Goal: Contribute content: Contribute content

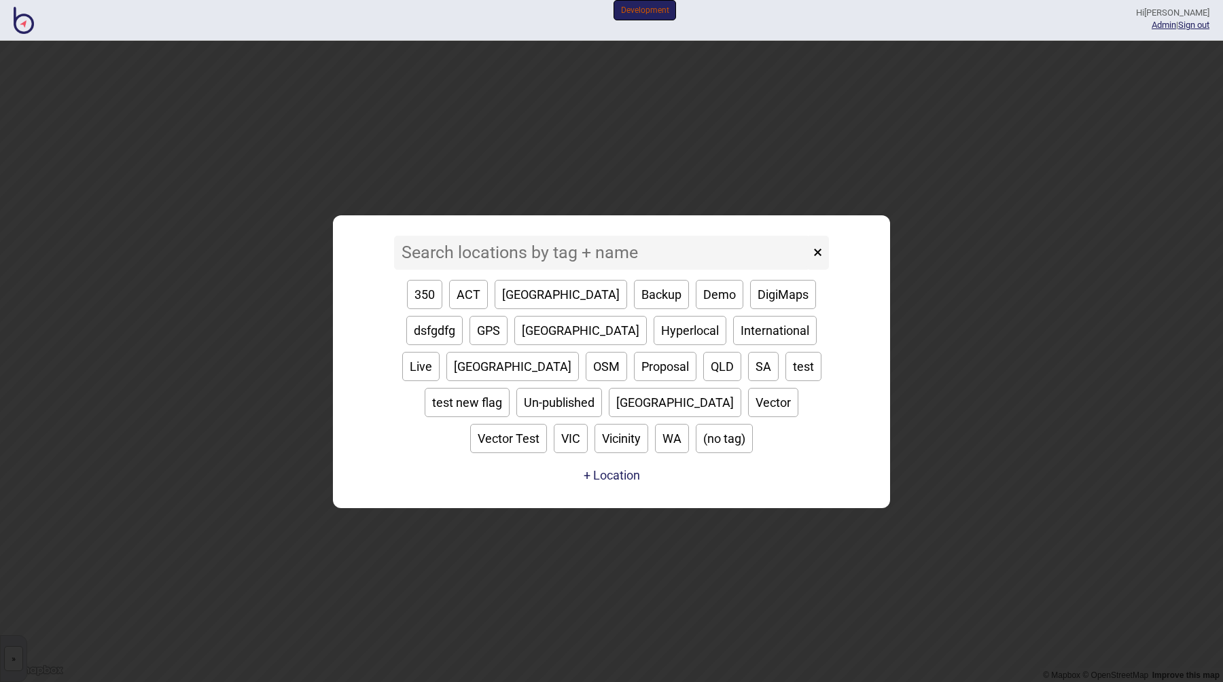
click at [480, 296] on div "350 ACT Adelaide Backup Demo DigiMaps dsfgdfg GPS [GEOGRAPHIC_DATA] Hyperlocal …" at bounding box center [611, 367] width 435 height 194
click at [457, 270] on input at bounding box center [602, 253] width 416 height 34
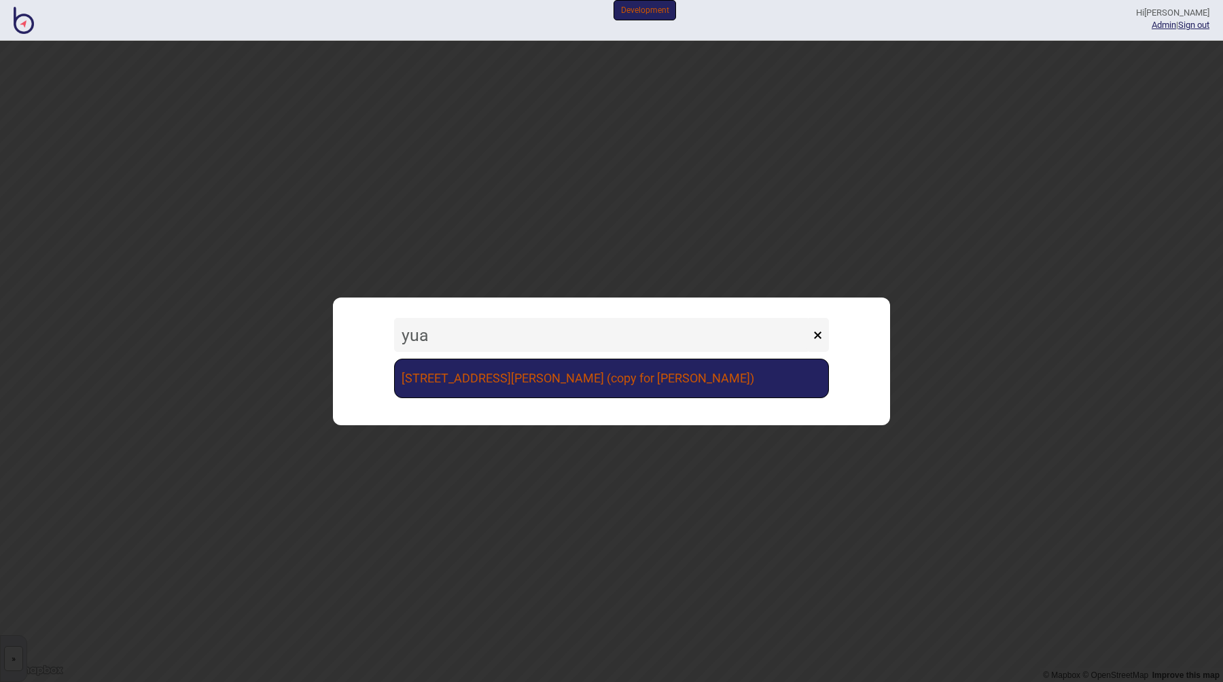
type input "yua"
click at [603, 376] on link "[STREET_ADDRESS][PERSON_NAME] (copy for [PERSON_NAME])" at bounding box center [611, 378] width 435 height 39
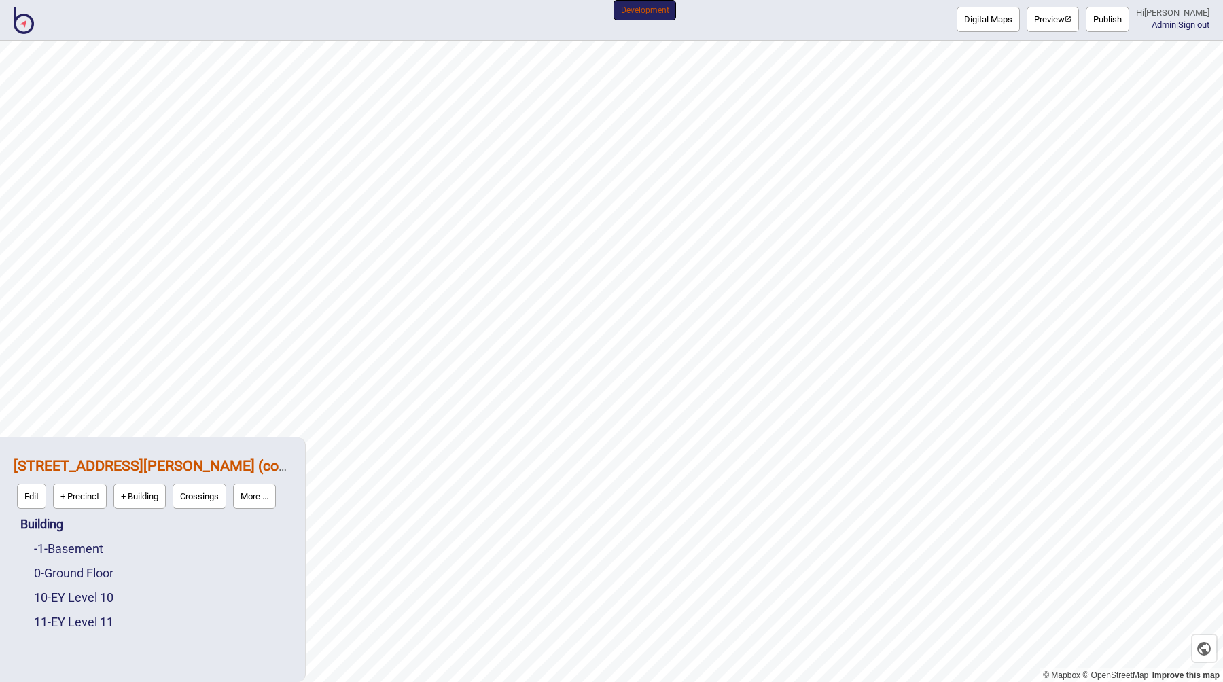
click at [979, 24] on button "Digital Maps" at bounding box center [988, 19] width 63 height 25
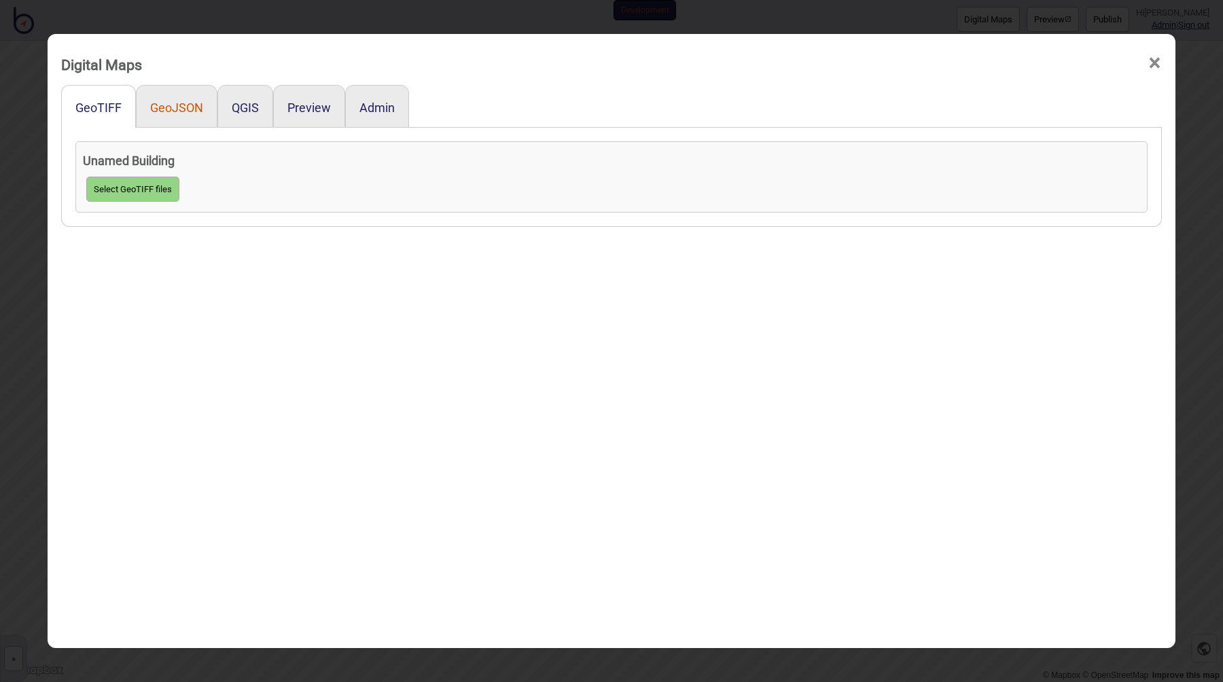
click at [175, 110] on button "GeoJSON" at bounding box center [176, 108] width 53 height 14
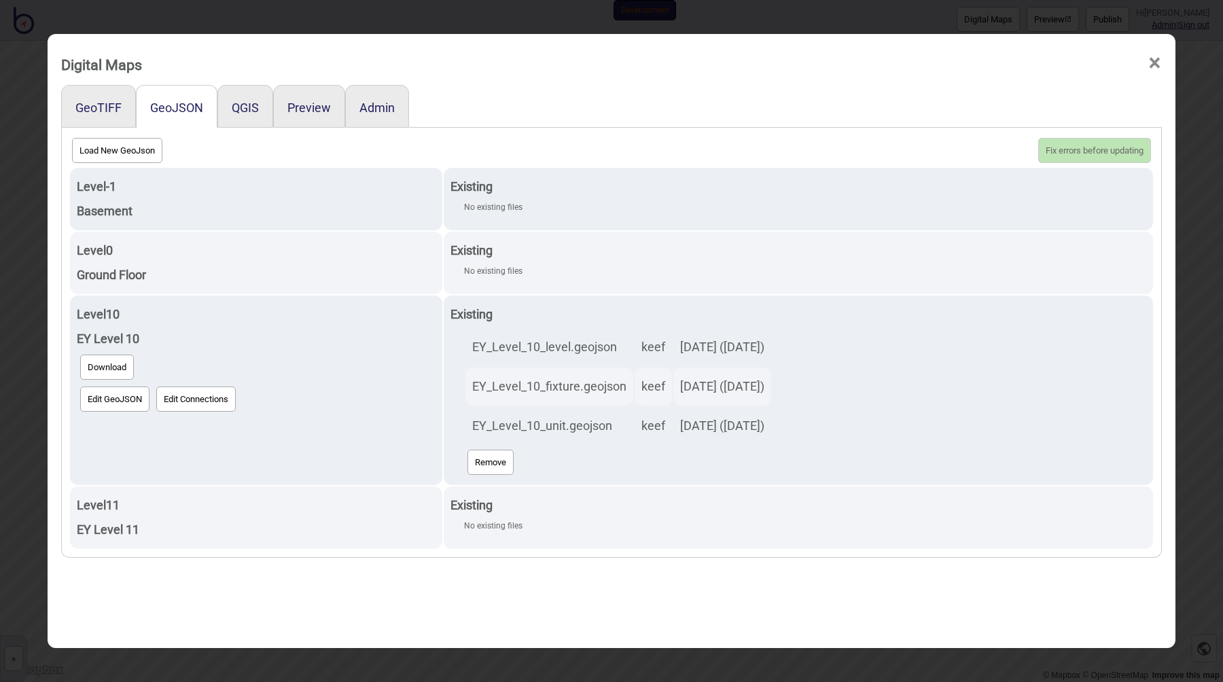
click at [118, 155] on button "Load New GeoJson" at bounding box center [117, 150] width 90 height 25
click input "file" at bounding box center [0, 0] width 0 height 0
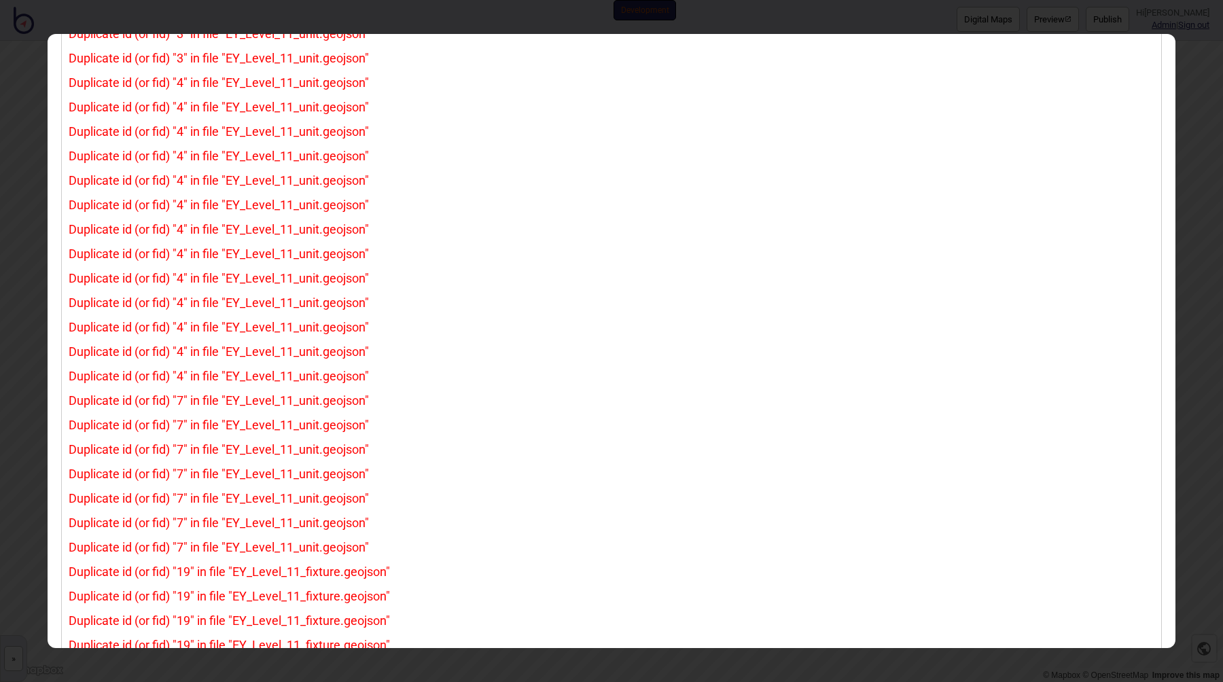
scroll to position [417, 0]
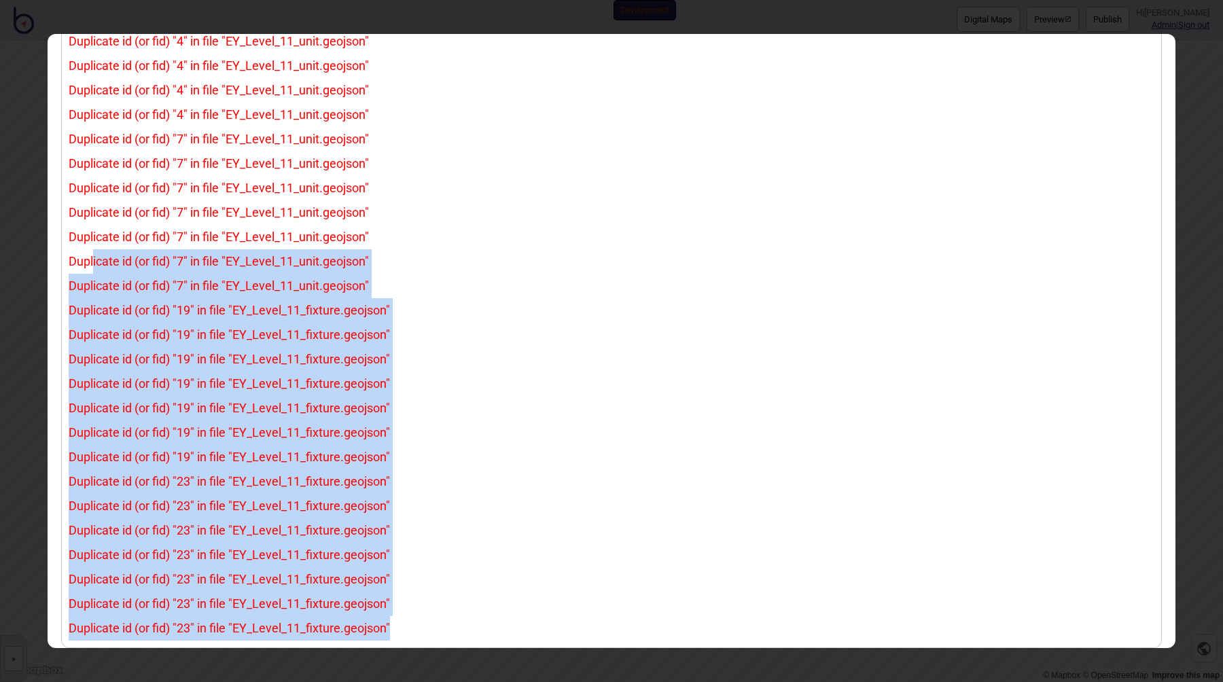
drag, startPoint x: 394, startPoint y: 626, endPoint x: 88, endPoint y: 261, distance: 476.5
click at [88, 261] on div "Download Errors Try Again Ignore Errors Duplicate id (or fid) "3" in file "EY_L…" at bounding box center [612, 179] width 1086 height 923
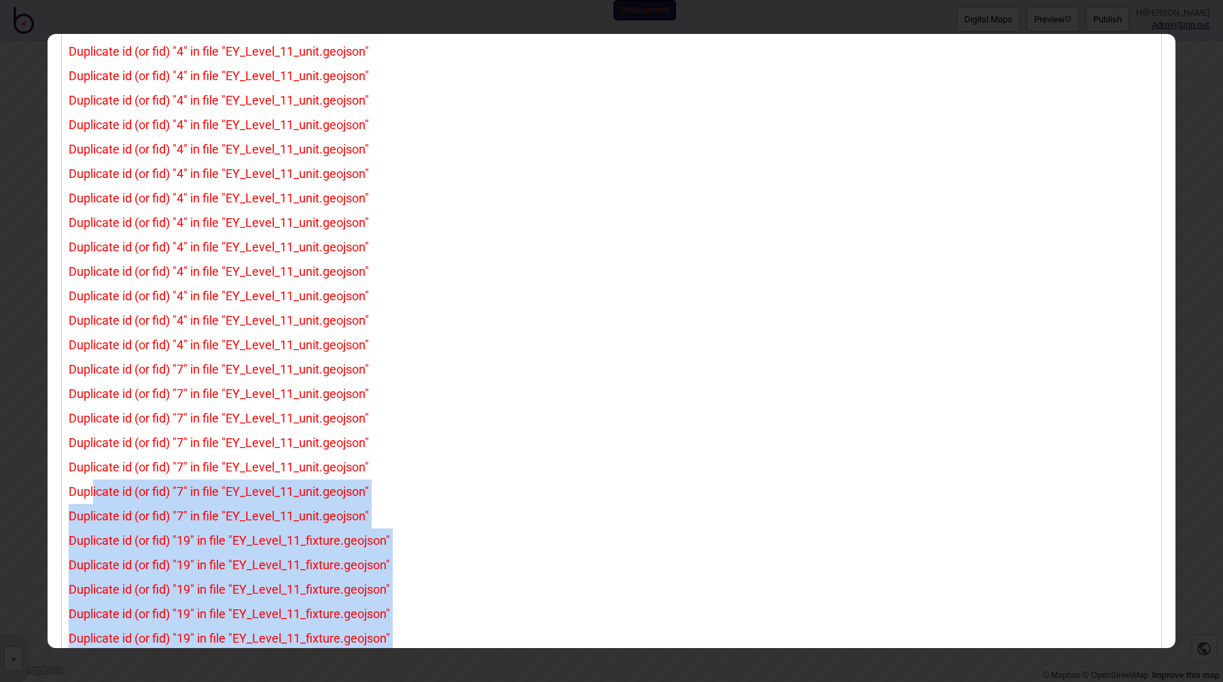
scroll to position [0, 0]
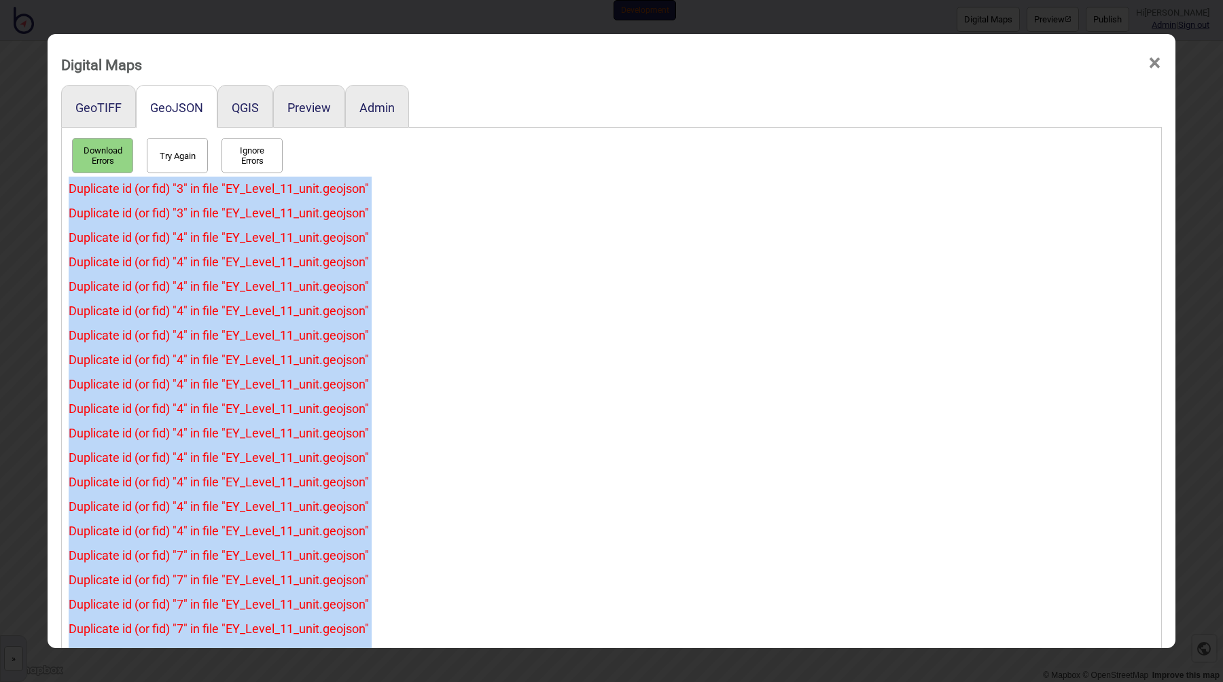
click at [69, 190] on div "Duplicate id (or fid) "3" in file "EY_Level_11_unit.geojson"" at bounding box center [612, 189] width 1086 height 24
copy div "Duplicate id (or fid) "3" in file "EY_Level_11_unit.geojson" Duplicate id (or f…"
click at [390, 284] on div "Duplicate id (or fid) "4" in file "EY_Level_11_unit.geojson"" at bounding box center [612, 287] width 1086 height 24
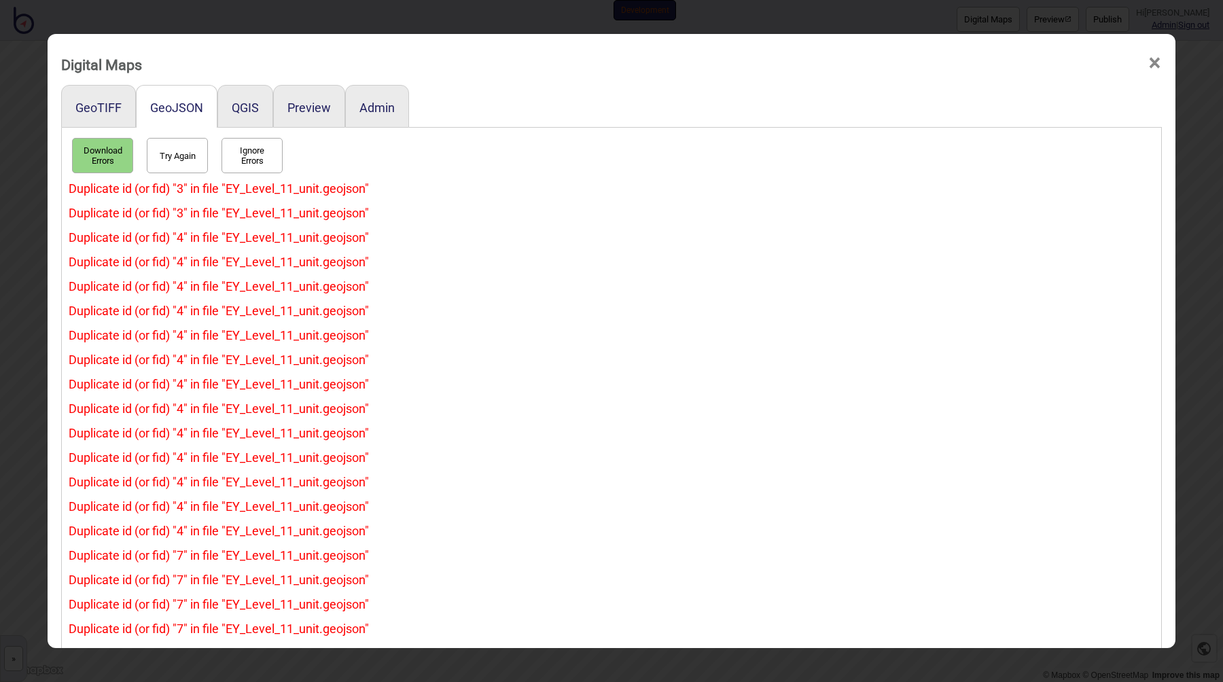
click at [526, 207] on div "Duplicate id (or fid) "3" in file "EY_Level_11_unit.geojson"" at bounding box center [612, 213] width 1086 height 24
click at [162, 156] on button "Try Again" at bounding box center [177, 155] width 61 height 35
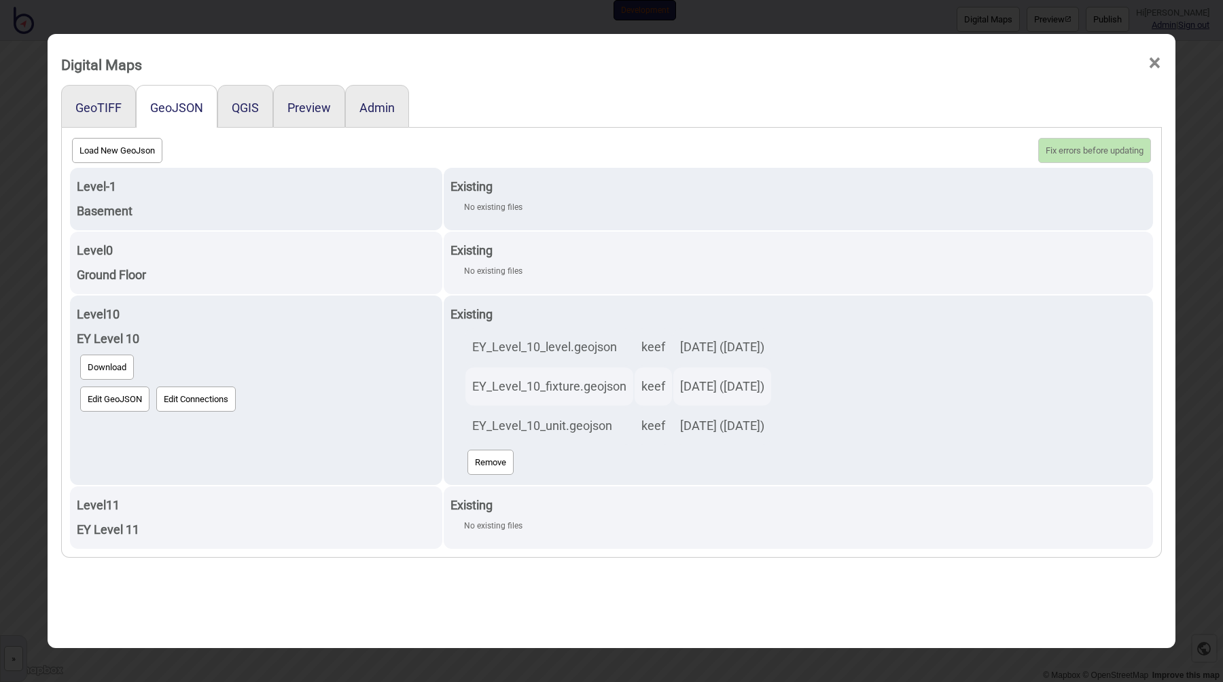
click at [122, 149] on button "Load New GeoJson" at bounding box center [117, 150] width 90 height 25
click input "file" at bounding box center [0, 0] width 0 height 0
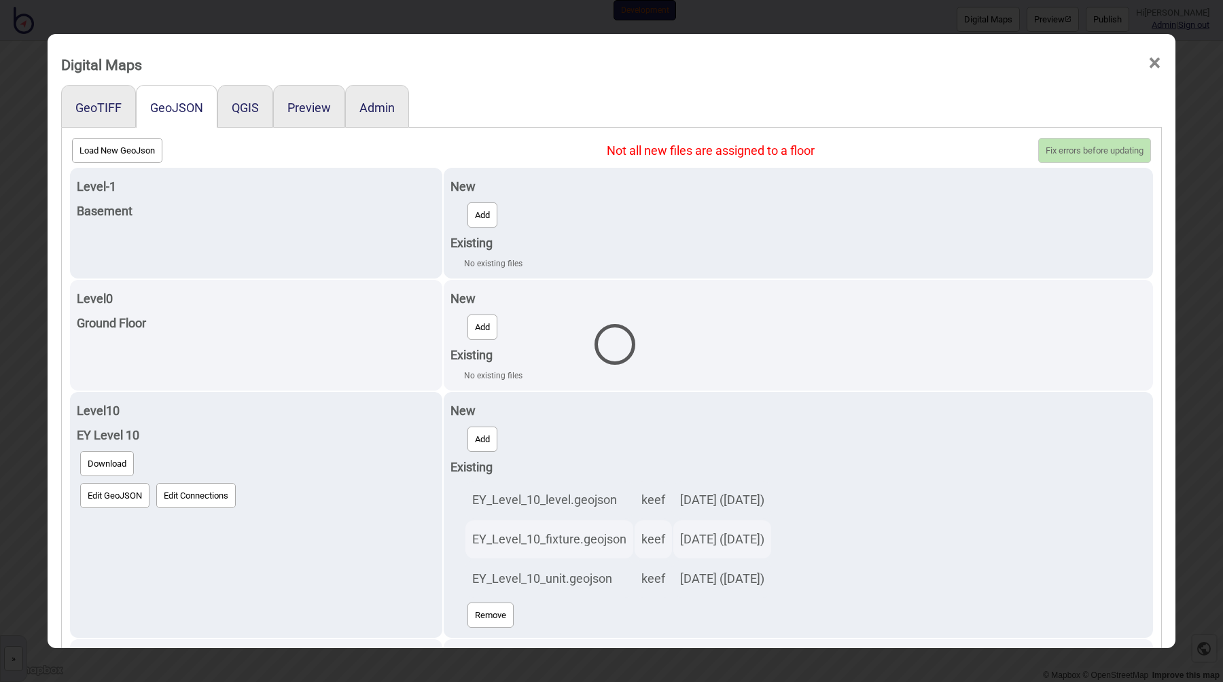
select select "EY_Level_10_fixture.geojson"
select select "EY_Level_10_level.geojson"
select select "EY_Level_10_unit.geojson"
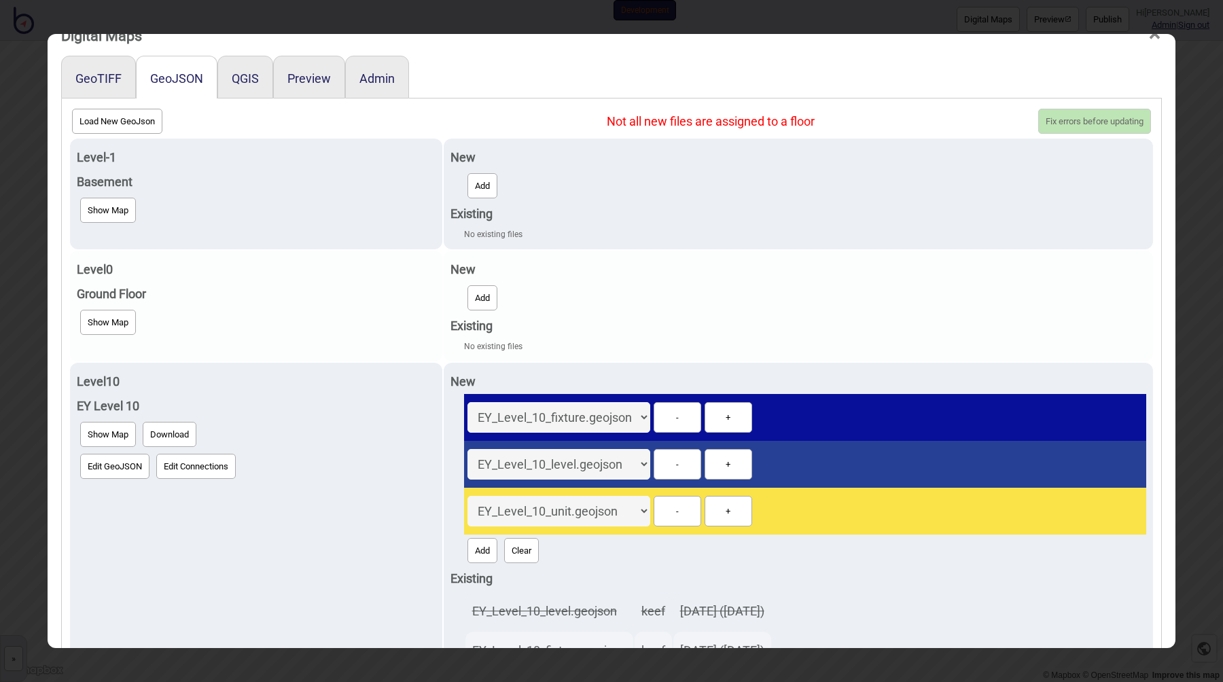
scroll to position [219, 0]
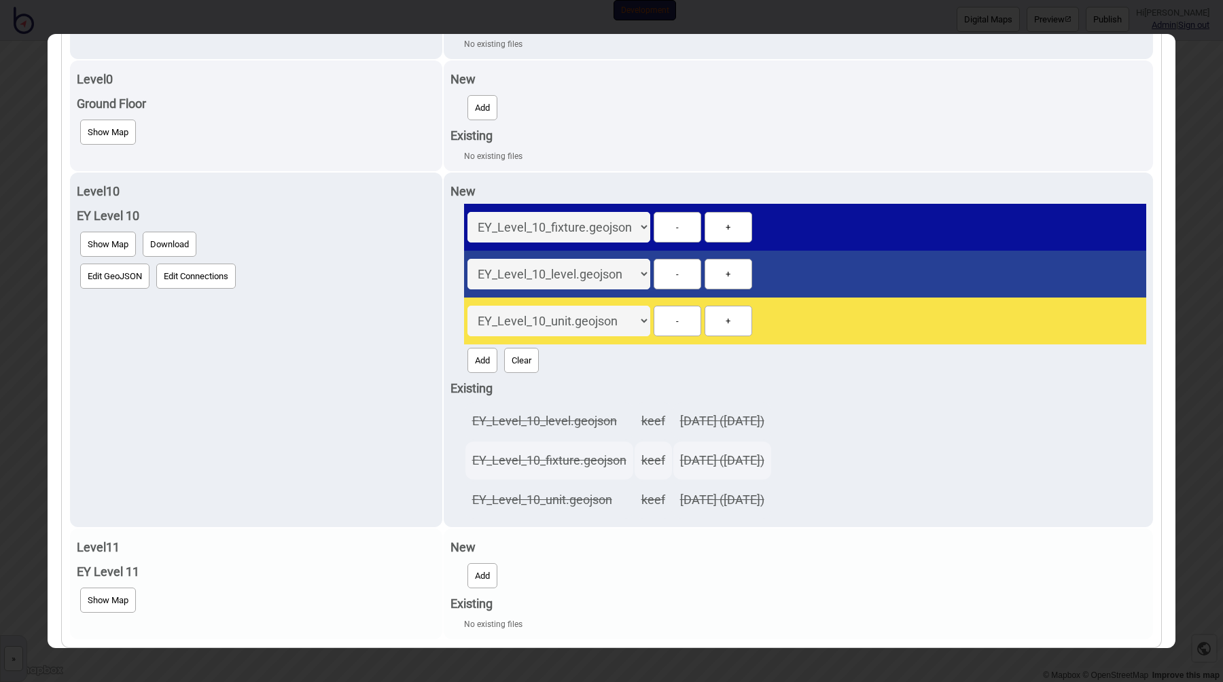
click at [467, 577] on button "Add" at bounding box center [482, 575] width 30 height 25
select select "EY_Level_11_unit.geojson"
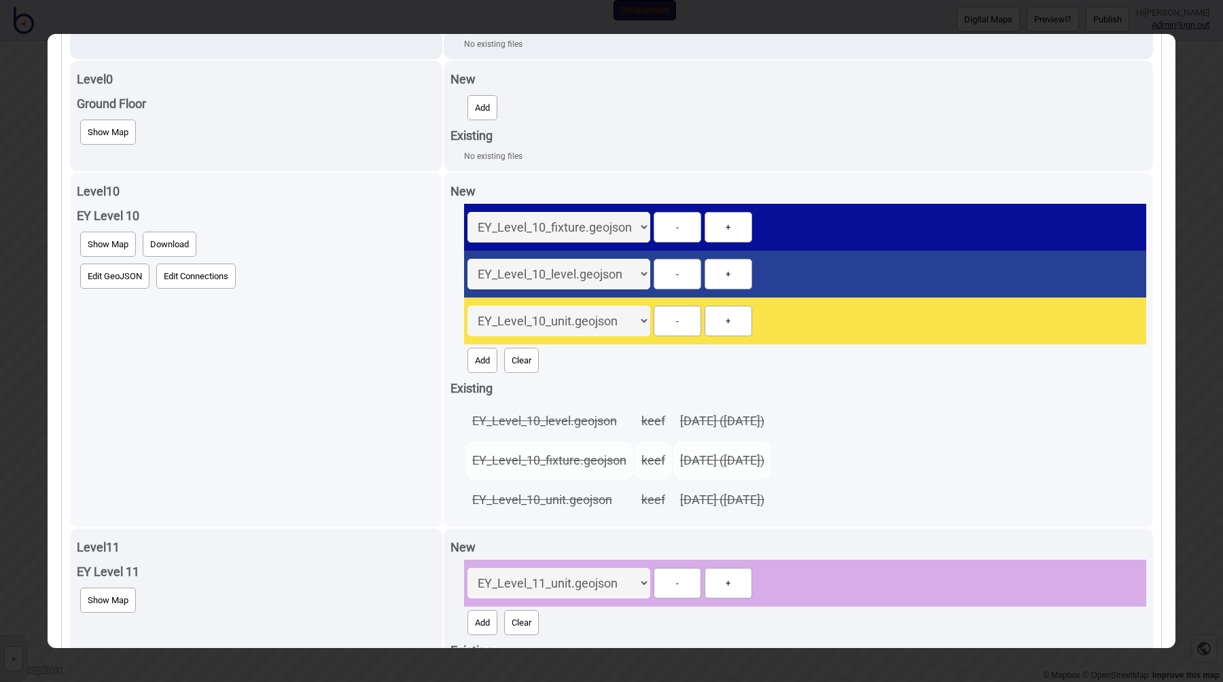
scroll to position [266, 0]
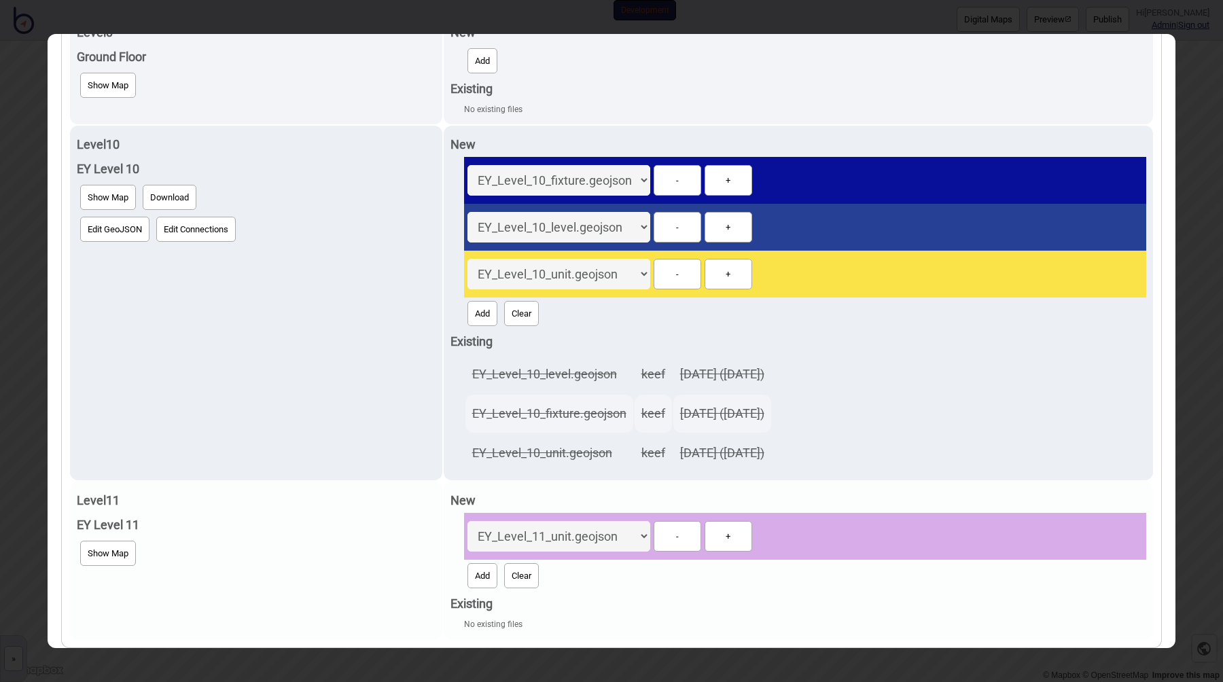
click at [467, 577] on button "Add" at bounding box center [482, 575] width 30 height 25
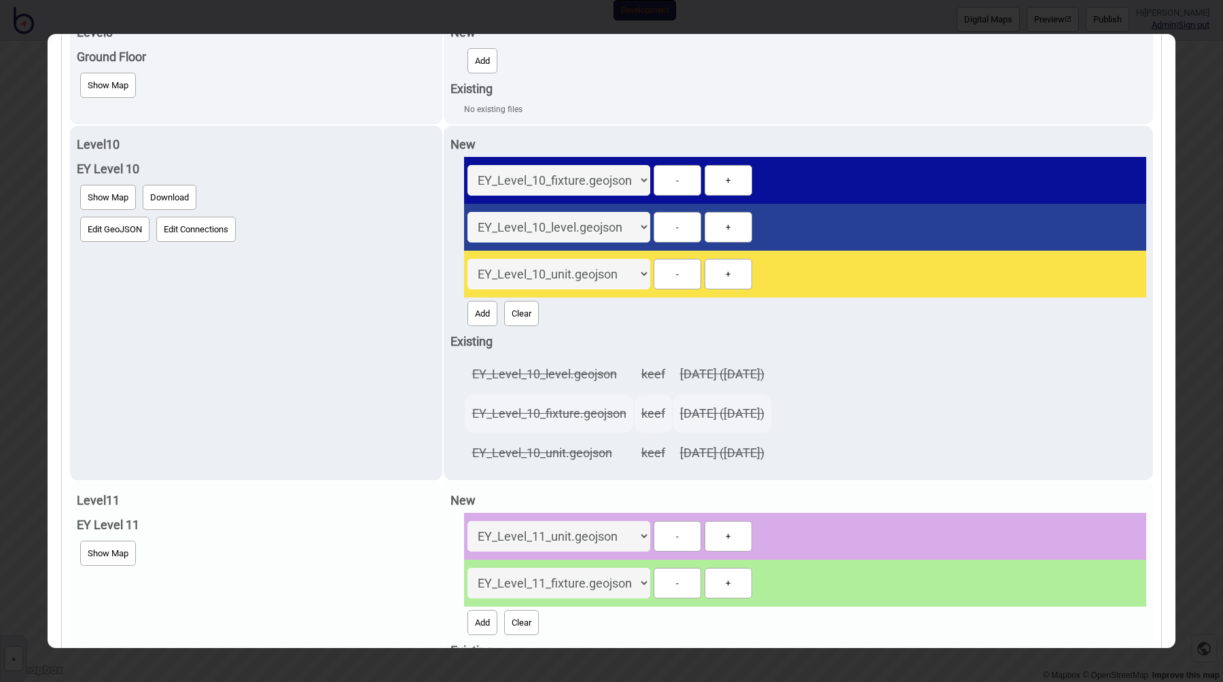
click at [467, 617] on button "Add" at bounding box center [482, 622] width 30 height 25
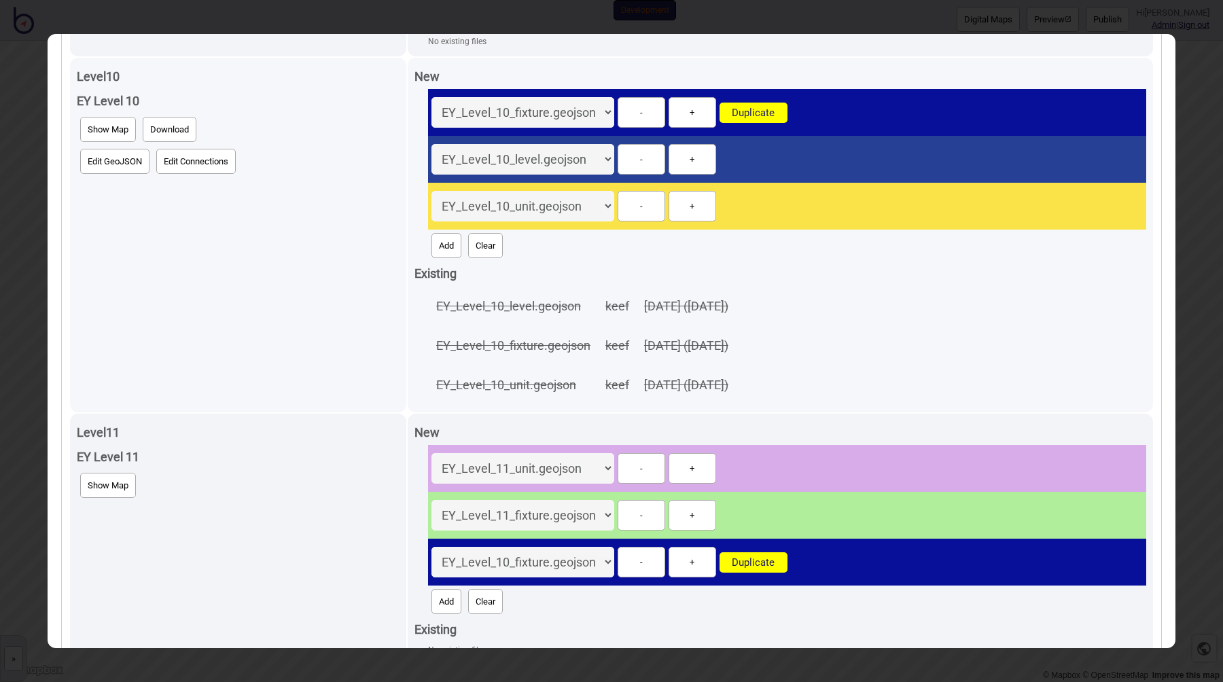
scroll to position [360, 0]
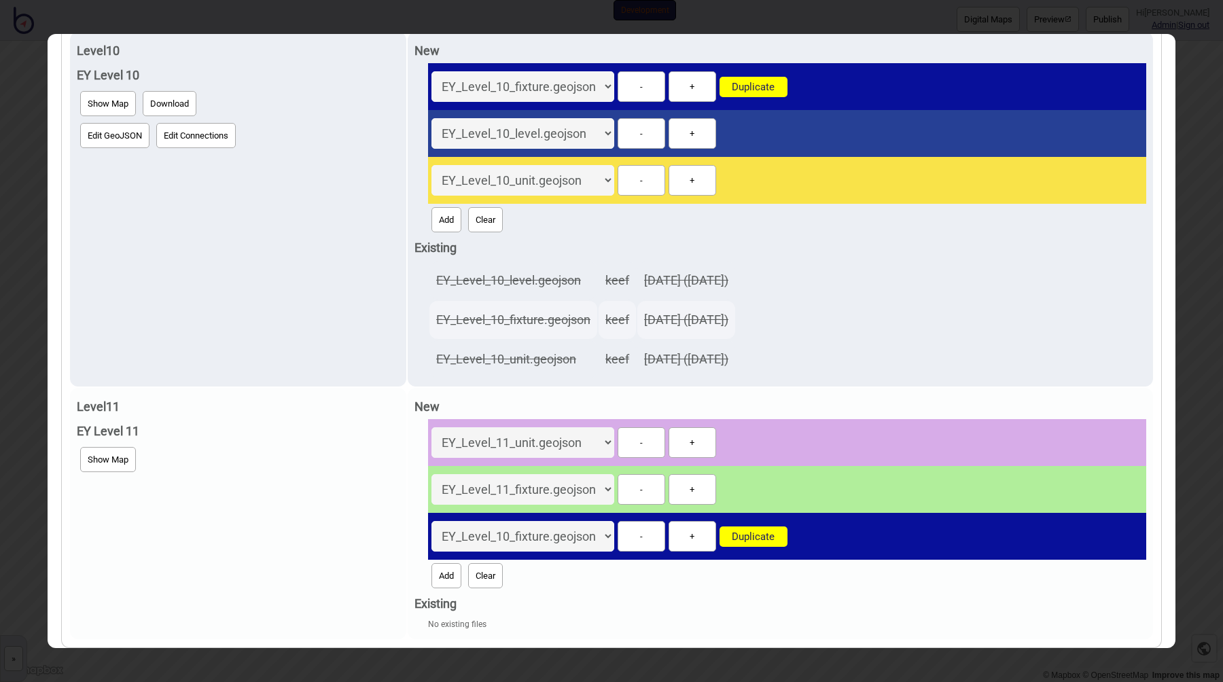
click at [590, 533] on select "EY_Level_11_fixture.geojson EY_Level_10_fixture.geojson EY_Level_11_level.geojs…" at bounding box center [522, 536] width 183 height 31
select select "EY_Level_11_level.geojson"
click at [431, 521] on select "EY_Level_11_fixture.geojson EY_Level_10_fixture.geojson EY_Level_11_level.geojs…" at bounding box center [522, 536] width 183 height 31
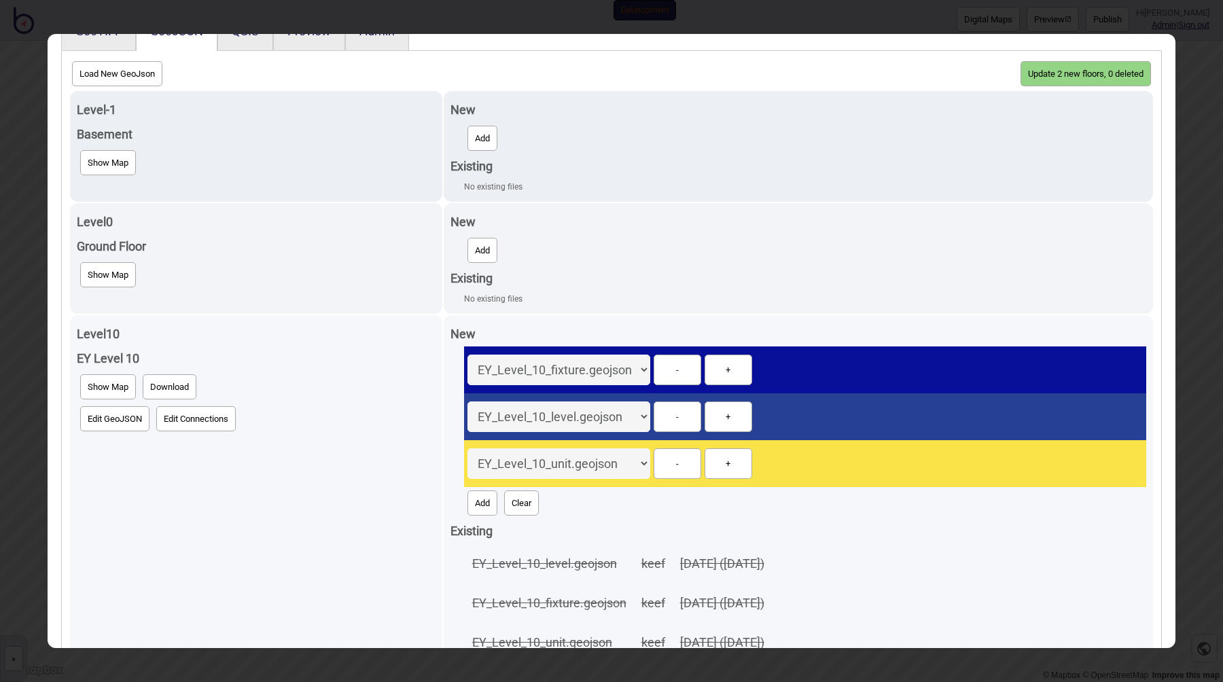
scroll to position [0, 0]
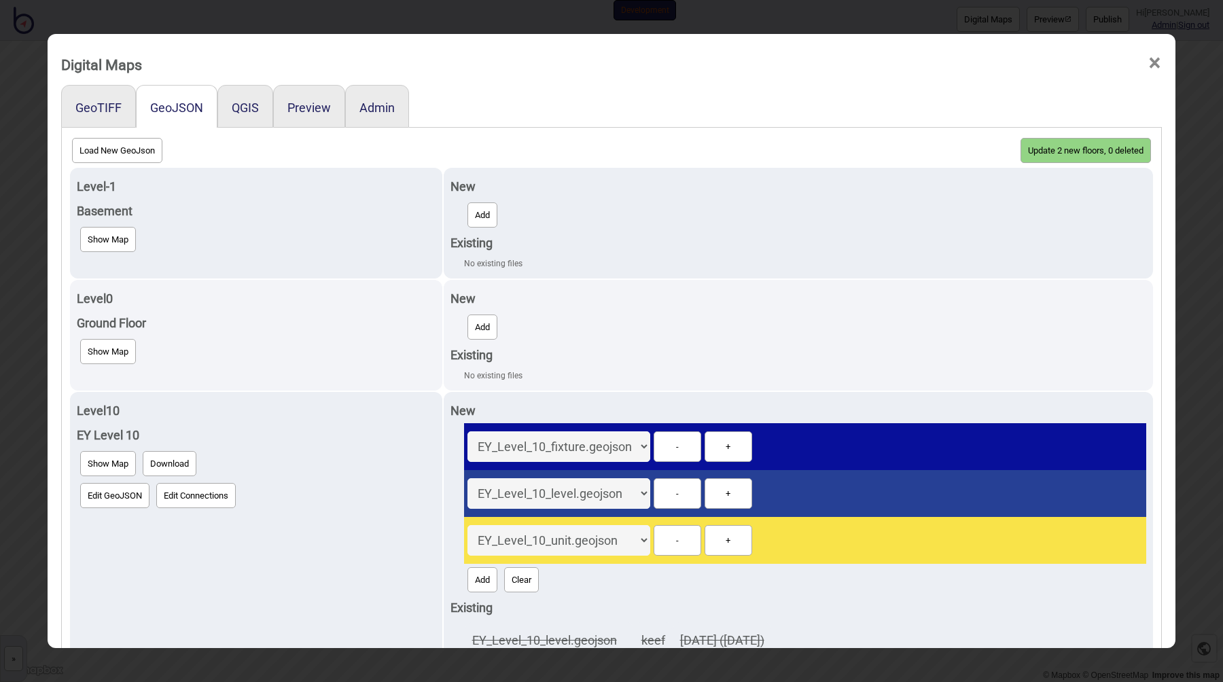
click at [1089, 152] on button "Update 2 new floors, 0 deleted" at bounding box center [1086, 150] width 130 height 25
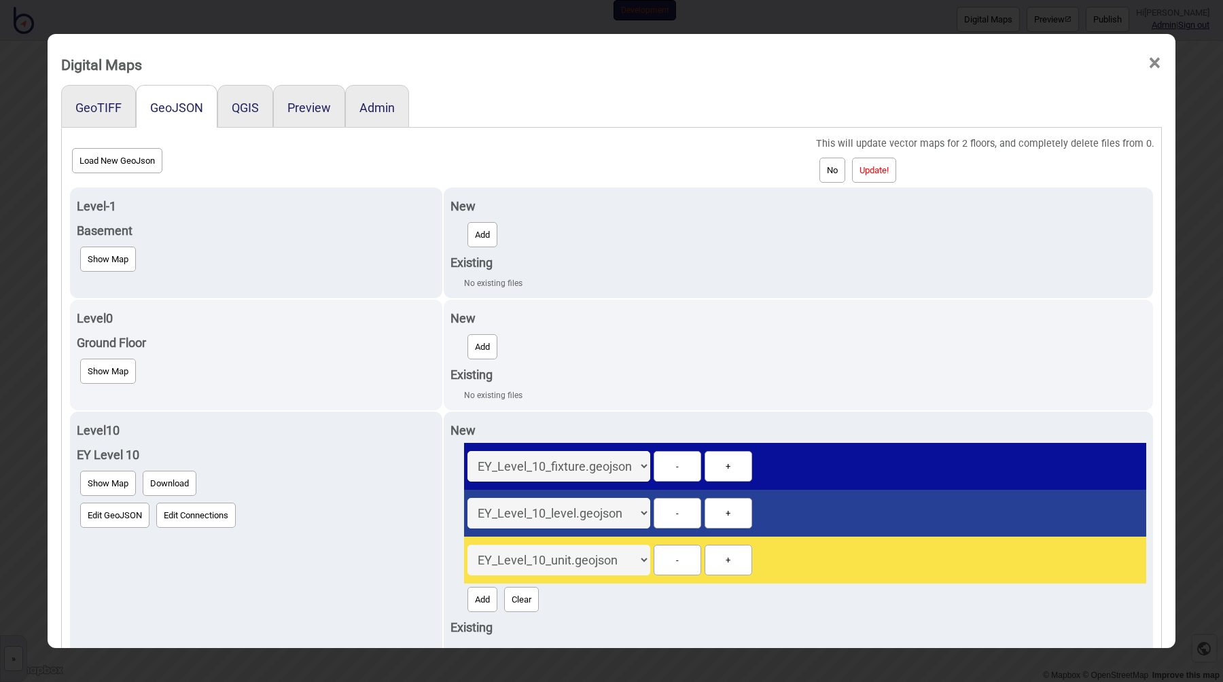
click at [884, 179] on button "Update!" at bounding box center [874, 170] width 44 height 25
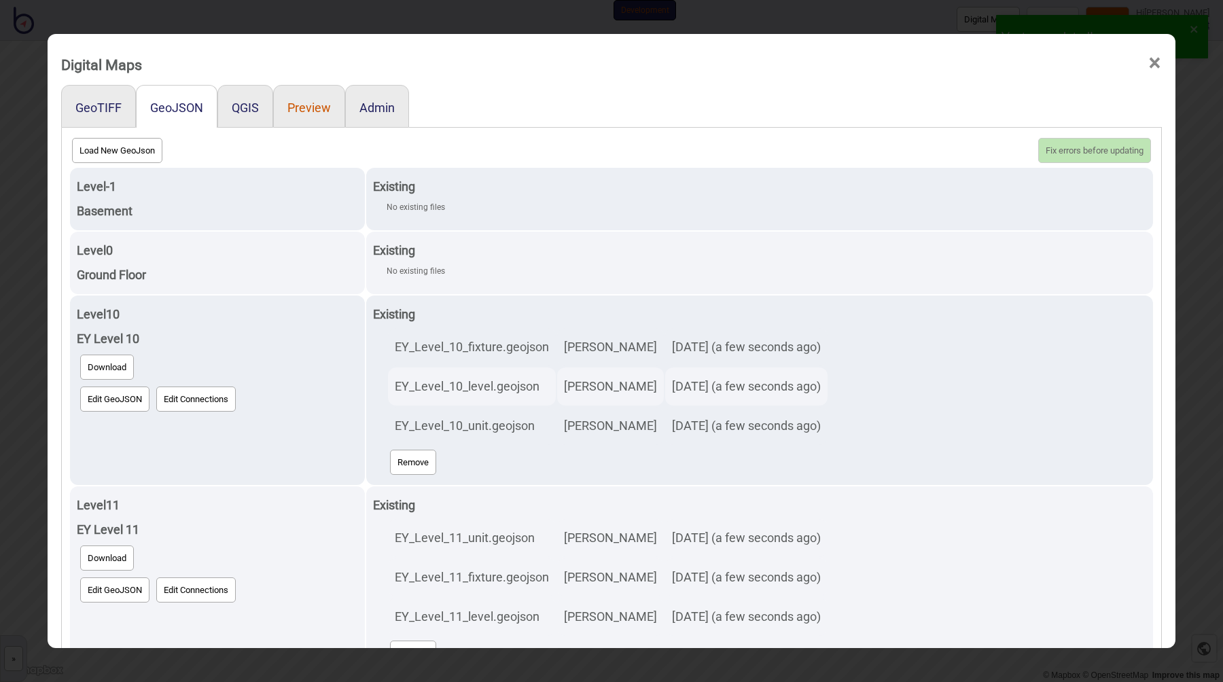
click at [303, 113] on button "Preview" at bounding box center [308, 108] width 43 height 14
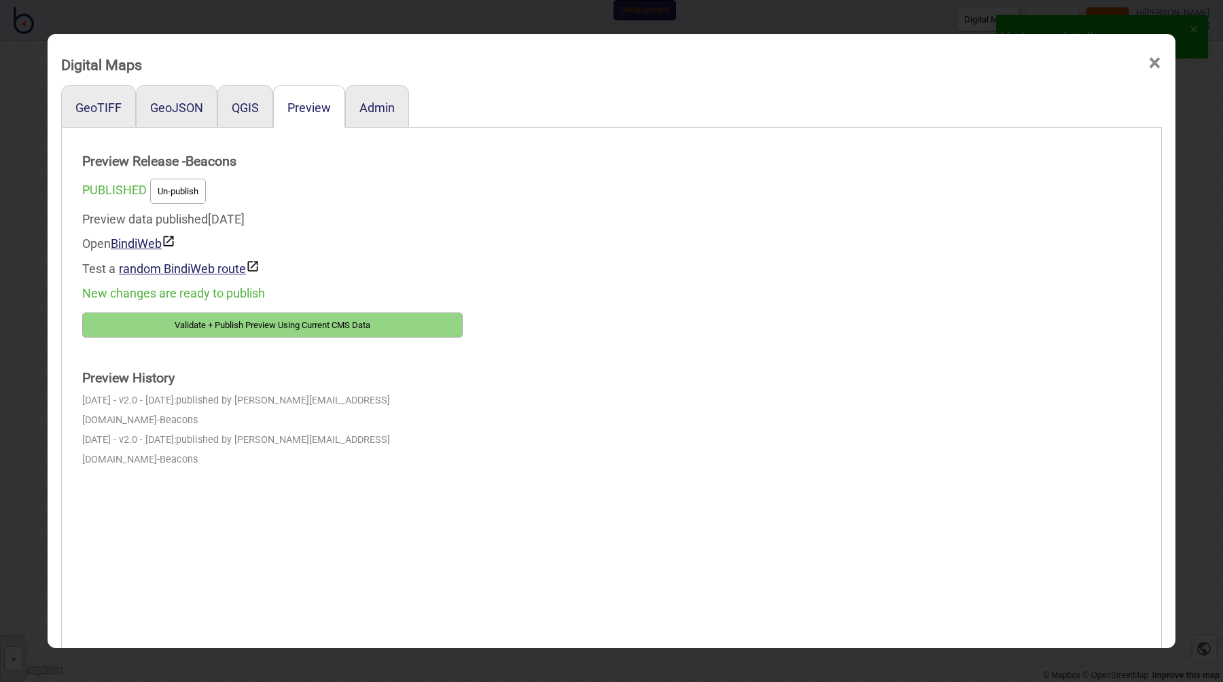
click at [269, 328] on button "Validate + Publish Preview Using Current CMS Data" at bounding box center [272, 325] width 381 height 25
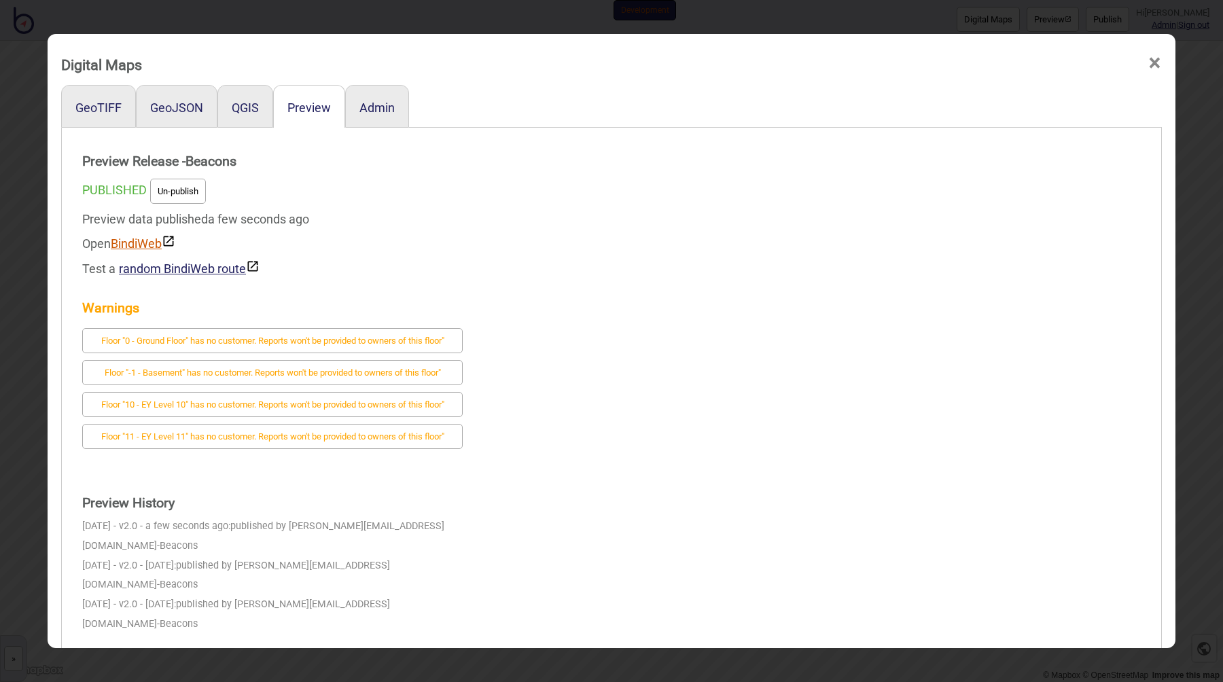
click at [139, 248] on link "BindiWeb" at bounding box center [143, 243] width 65 height 14
click at [1148, 65] on span "×" at bounding box center [1155, 63] width 14 height 45
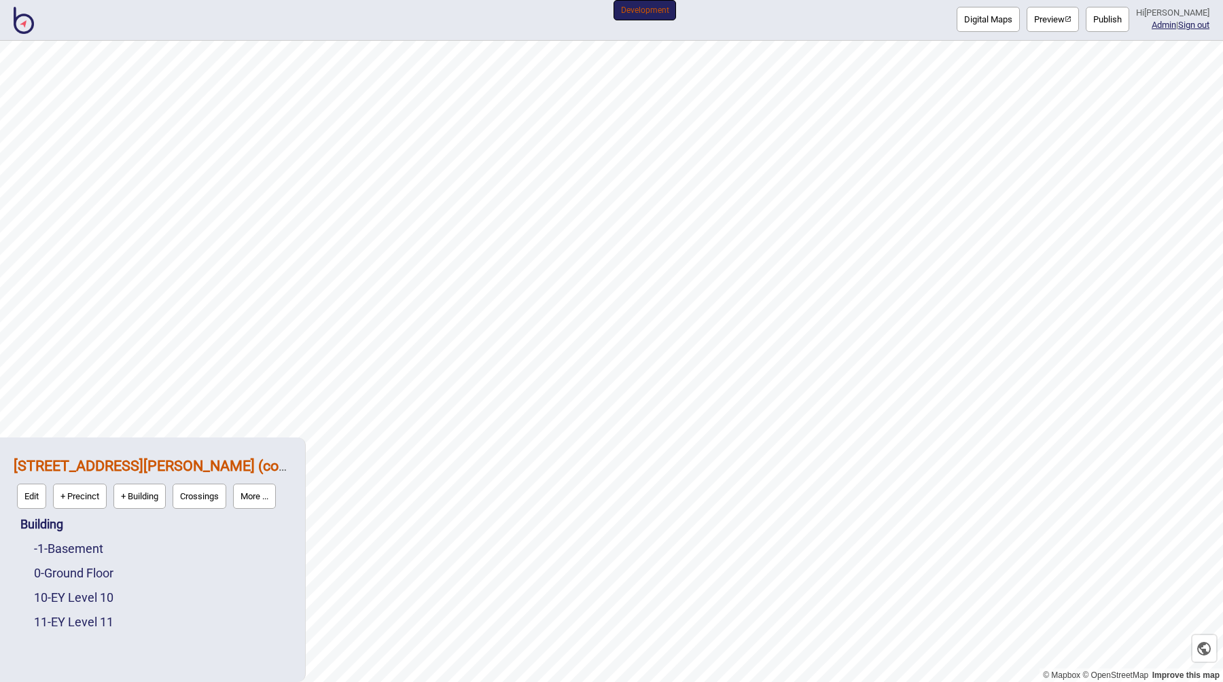
click at [262, 501] on button "More ..." at bounding box center [254, 496] width 43 height 25
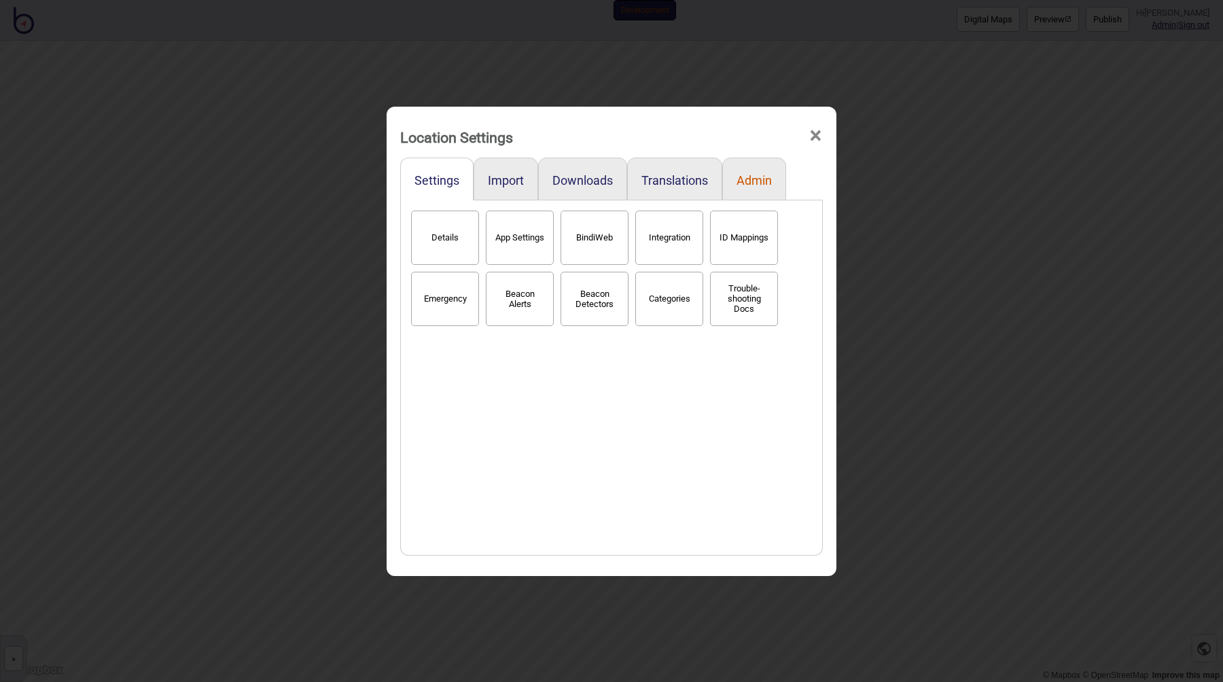
click at [763, 177] on button "Admin" at bounding box center [754, 180] width 35 height 14
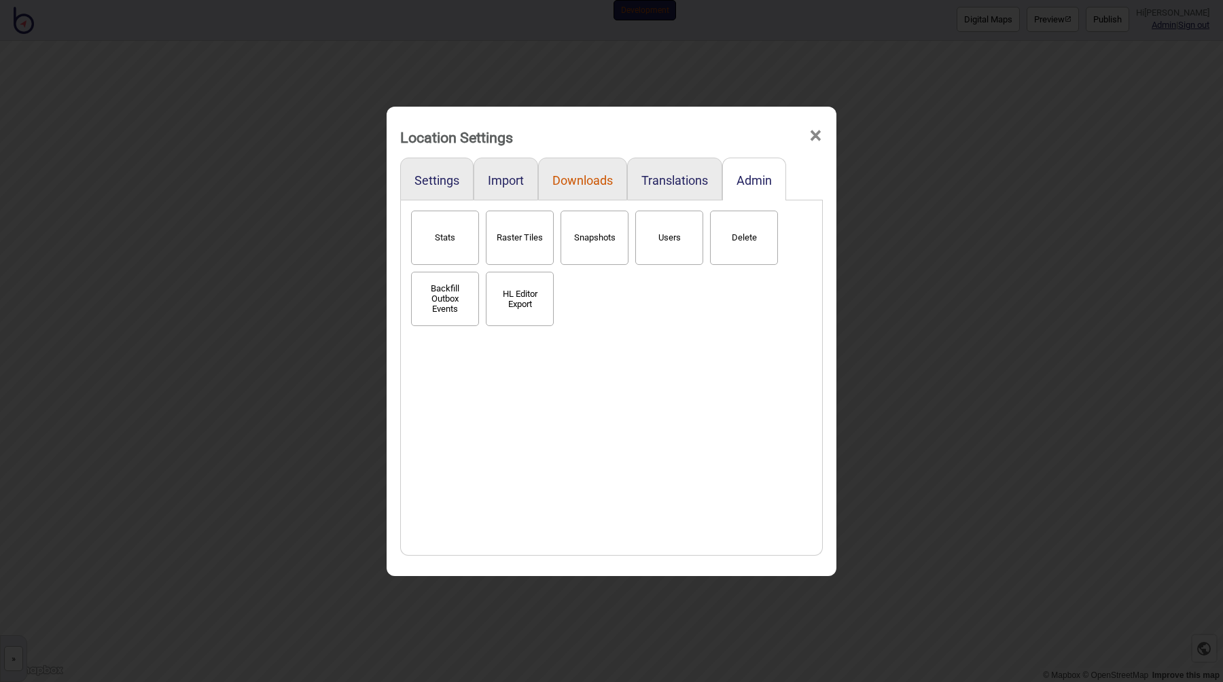
click at [580, 177] on button "Downloads" at bounding box center [582, 180] width 60 height 14
click at [600, 398] on div "Links Beacons Nao Cloud Beacons (Critical Arc) Navigation Points Spaces Space C…" at bounding box center [612, 377] width 408 height 341
click at [550, 440] on div "Links Beacons Nao Cloud Beacons (Critical Arc) Navigation Points Spaces Space C…" at bounding box center [612, 377] width 408 height 341
click at [563, 328] on div "Links Beacons Nao Cloud Beacons (Critical Arc) Navigation Points Spaces Space C…" at bounding box center [612, 377] width 408 height 341
click at [563, 313] on div "Links Beacons Nao Cloud Beacons (Critical Arc) Navigation Points Spaces Space C…" at bounding box center [612, 377] width 408 height 341
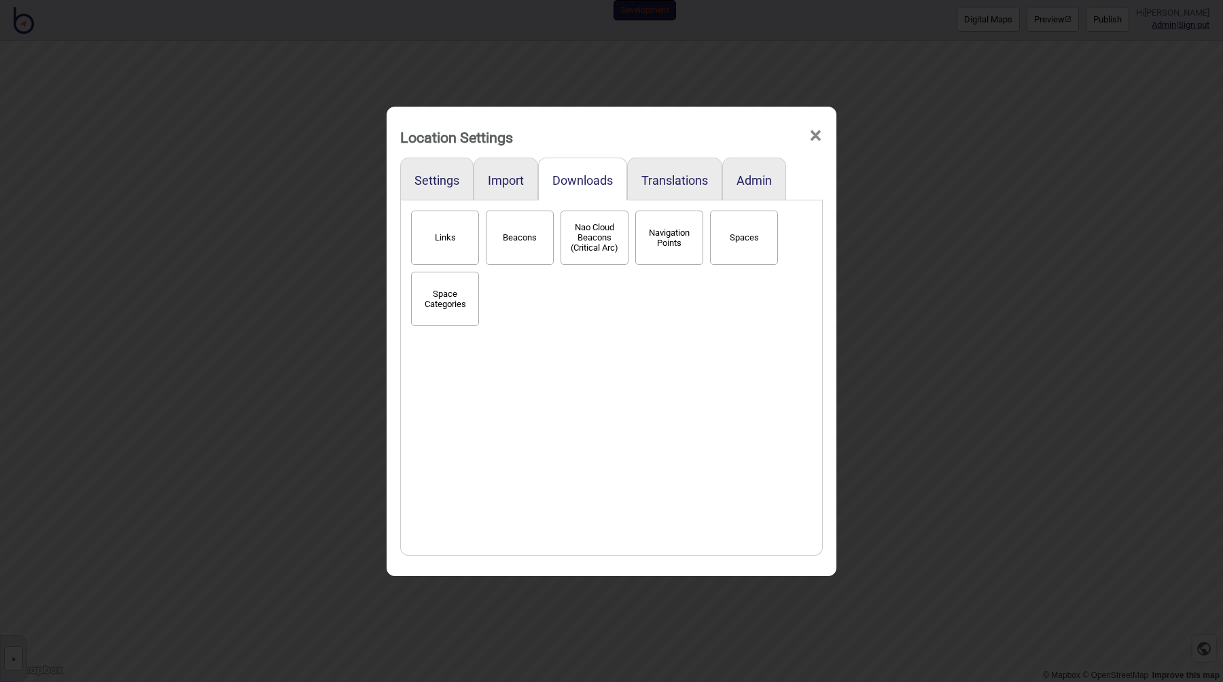
click at [585, 328] on div "Links Beacons Nao Cloud Beacons (Critical Arc) Navigation Points Spaces Space C…" at bounding box center [612, 377] width 408 height 341
